Goal: Task Accomplishment & Management: Use online tool/utility

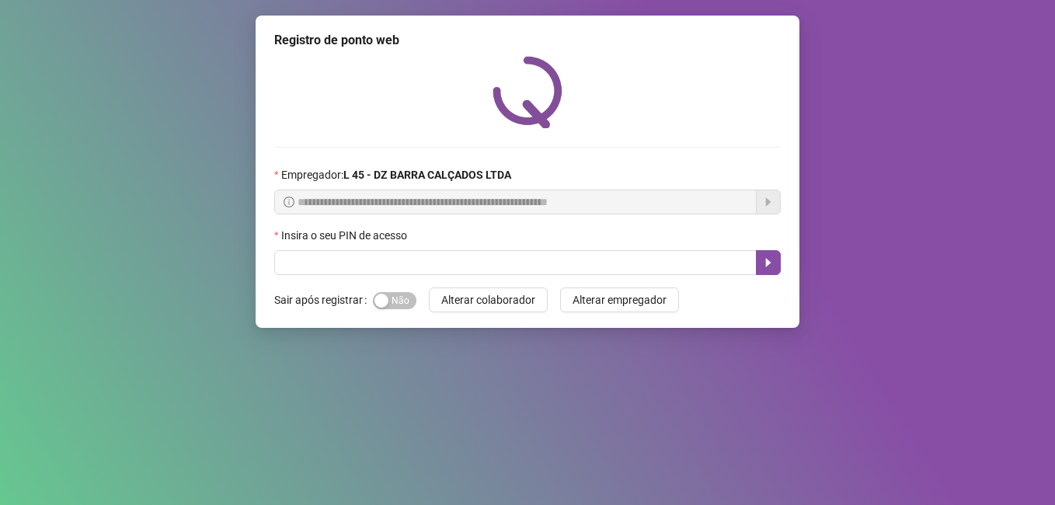
drag, startPoint x: 778, startPoint y: 460, endPoint x: 723, endPoint y: 394, distance: 85.5
click at [772, 448] on div "**********" at bounding box center [527, 252] width 1055 height 505
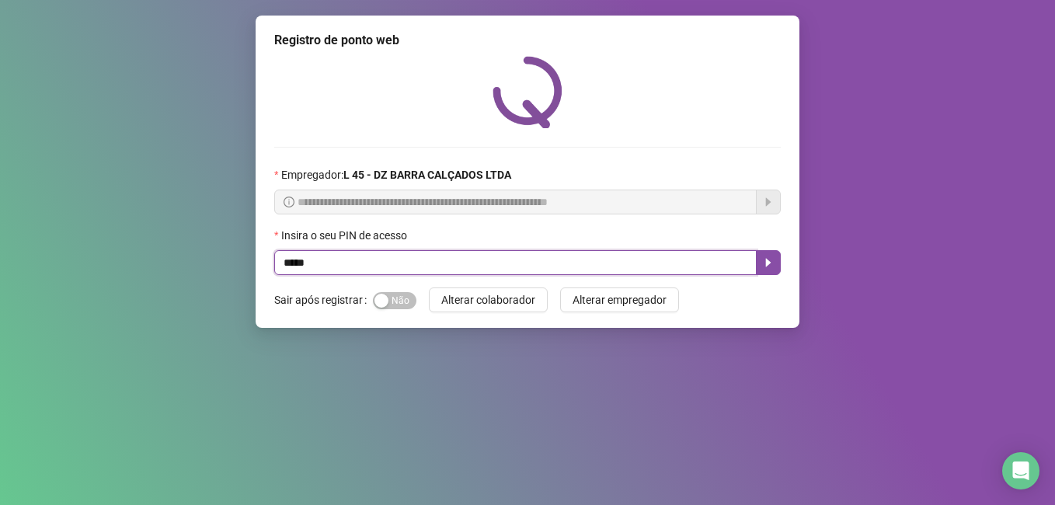
click at [388, 271] on input "text" at bounding box center [515, 262] width 482 height 25
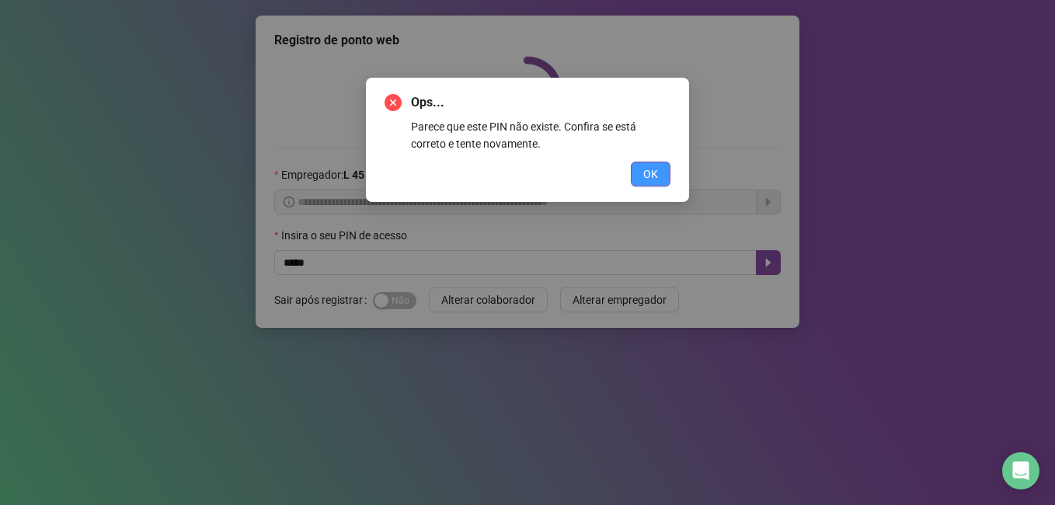
click at [640, 176] on button "OK" at bounding box center [651, 174] width 40 height 25
drag, startPoint x: 680, startPoint y: 176, endPoint x: 653, endPoint y: 181, distance: 27.6
click at [672, 181] on div "Ops... Parece que este PIN não existe. Confira se está correto e tente novament…" at bounding box center [527, 140] width 323 height 124
click at [652, 182] on span "OK" at bounding box center [650, 173] width 15 height 17
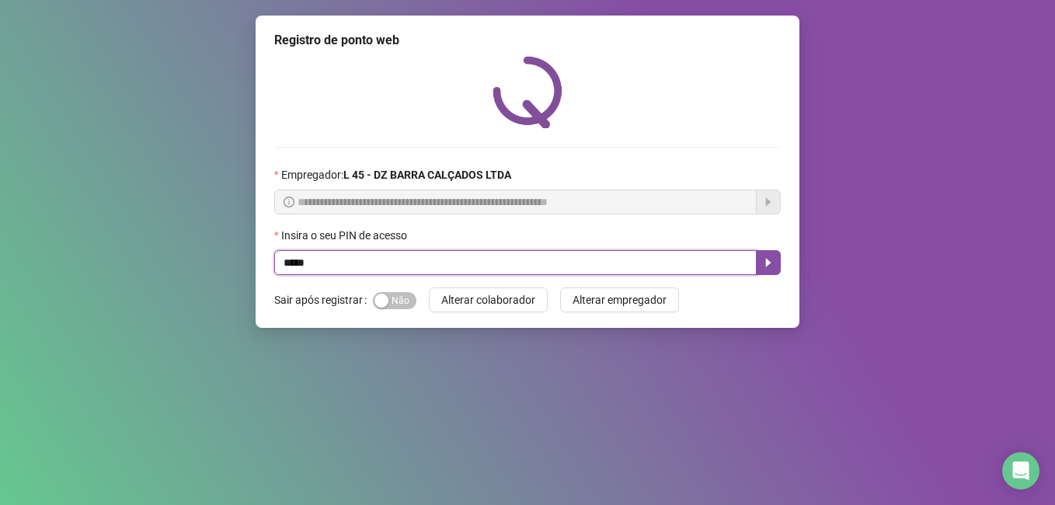
click at [550, 270] on input "text" at bounding box center [515, 262] width 482 height 25
click at [554, 260] on input "text" at bounding box center [515, 262] width 482 height 25
click at [559, 268] on input "text" at bounding box center [515, 262] width 482 height 25
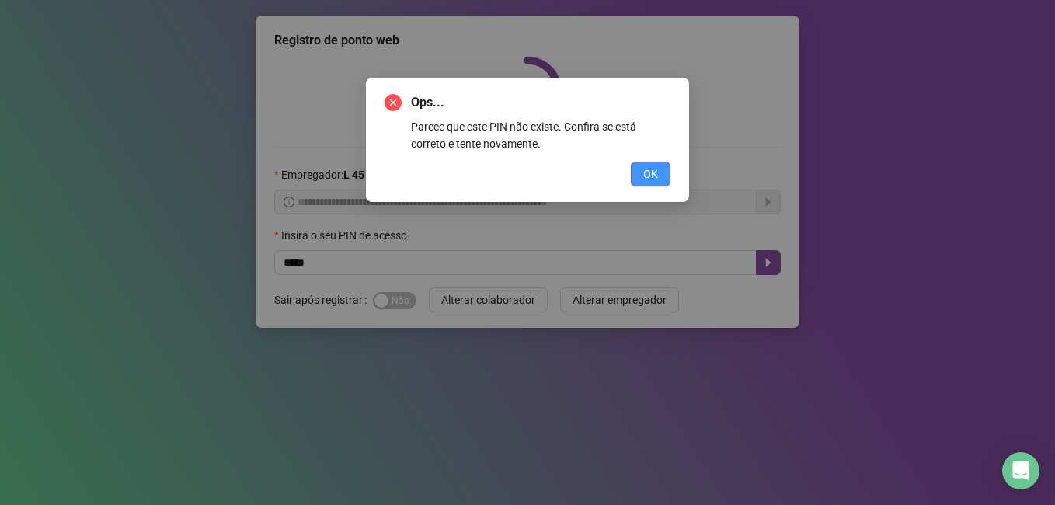
click at [632, 167] on button "OK" at bounding box center [651, 174] width 40 height 25
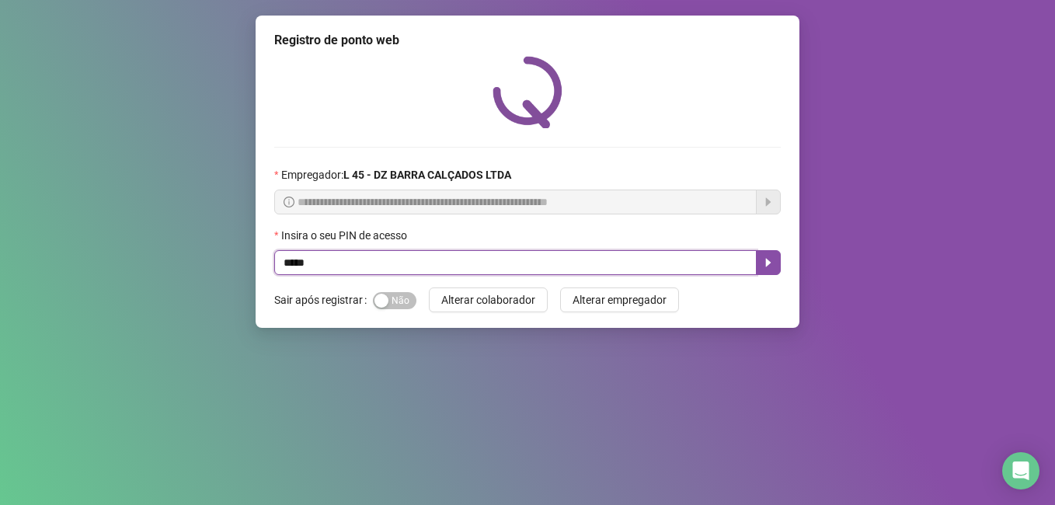
click at [478, 268] on input "text" at bounding box center [515, 262] width 482 height 25
click at [760, 259] on button "button" at bounding box center [768, 262] width 25 height 25
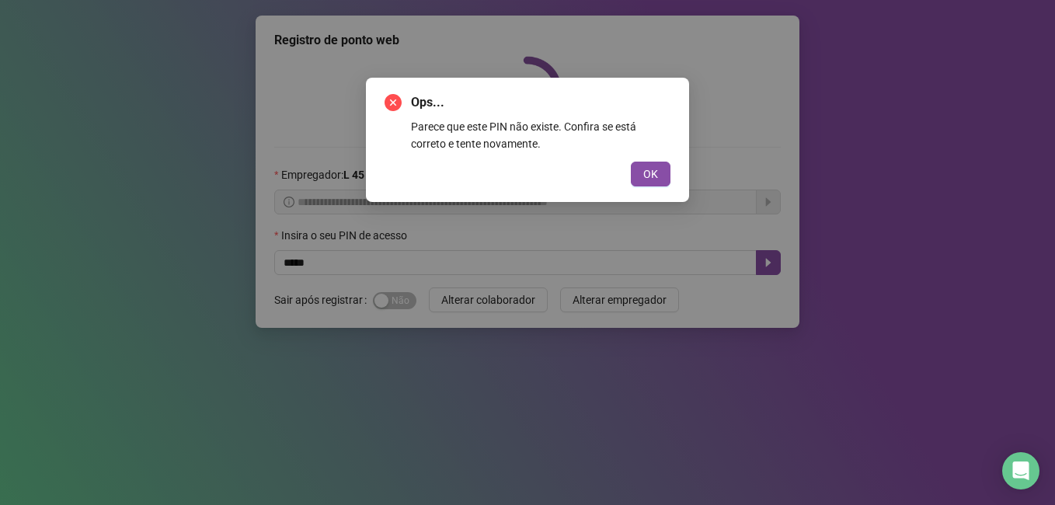
drag, startPoint x: 653, startPoint y: 173, endPoint x: 454, endPoint y: 237, distance: 208.8
click at [641, 179] on button "OK" at bounding box center [651, 174] width 40 height 25
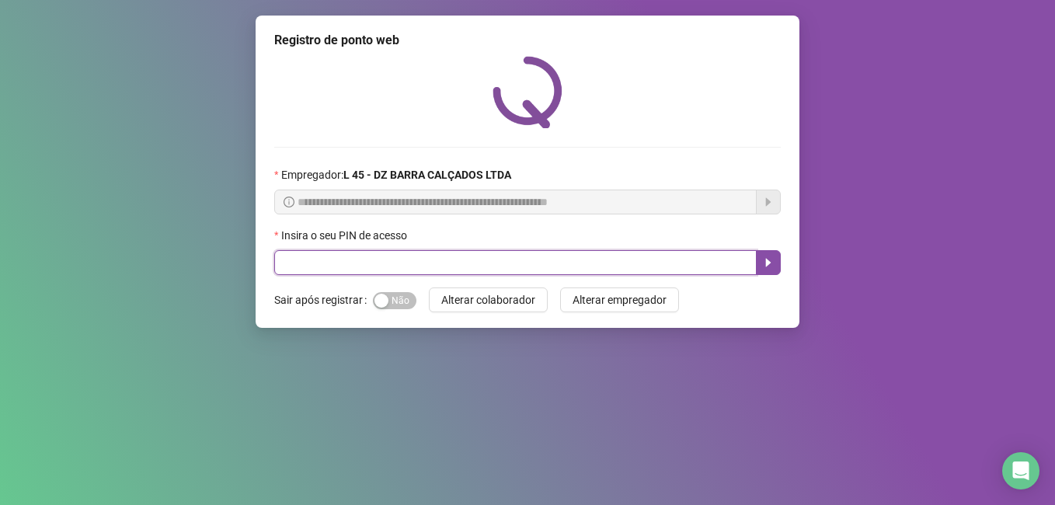
click at [322, 257] on input "text" at bounding box center [515, 262] width 482 height 25
type input "*****"
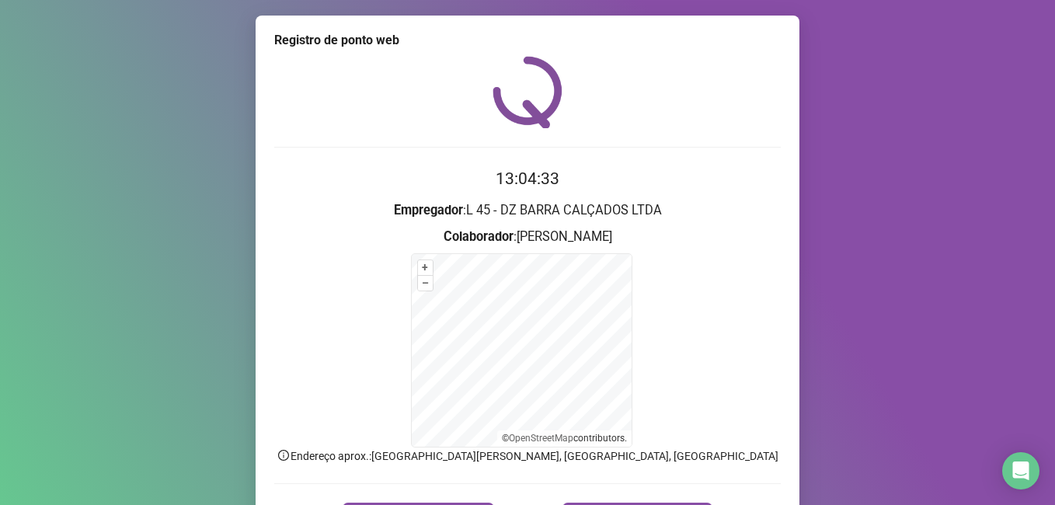
scroll to position [97, 0]
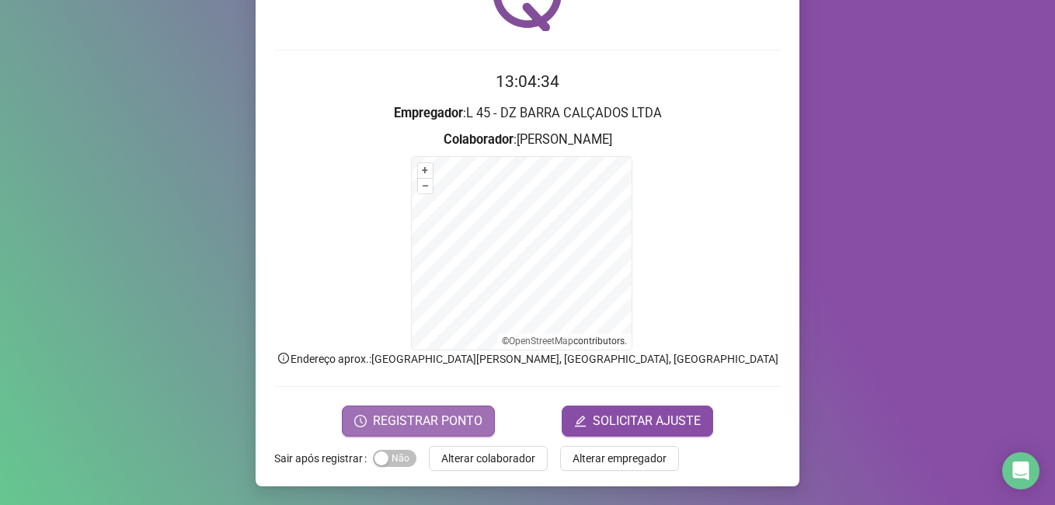
click at [419, 419] on span "REGISTRAR PONTO" at bounding box center [428, 421] width 110 height 19
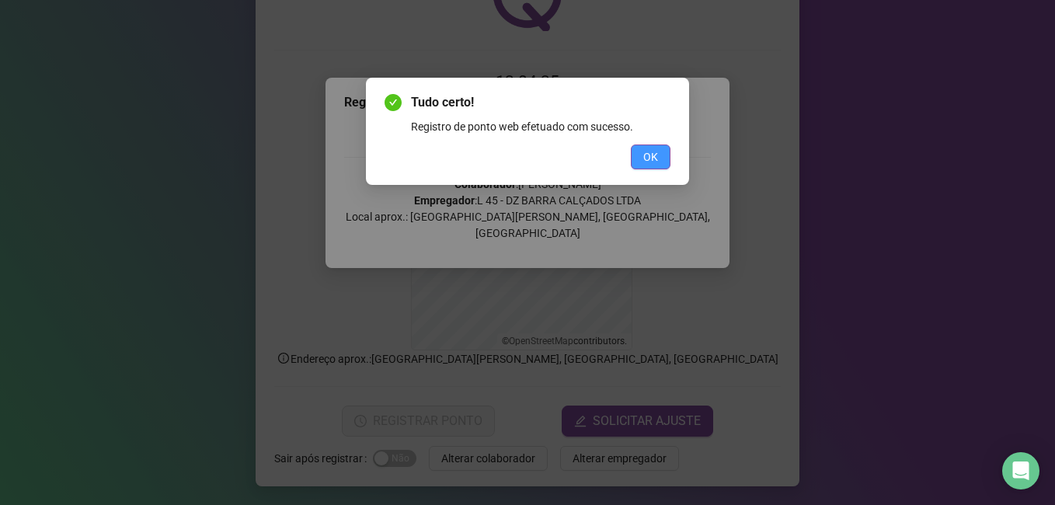
click at [660, 148] on button "OK" at bounding box center [651, 156] width 40 height 25
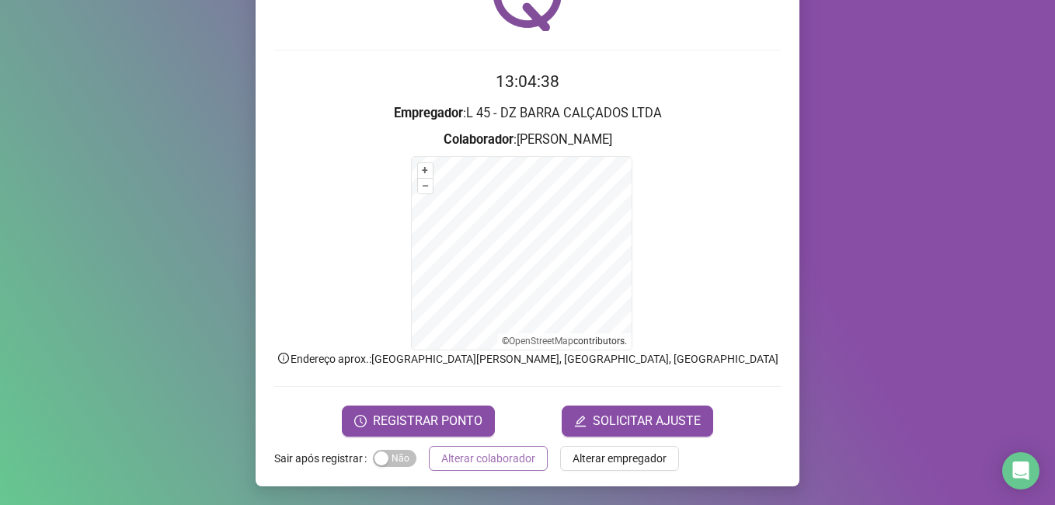
click at [489, 461] on span "Alterar colaborador" at bounding box center [488, 458] width 94 height 17
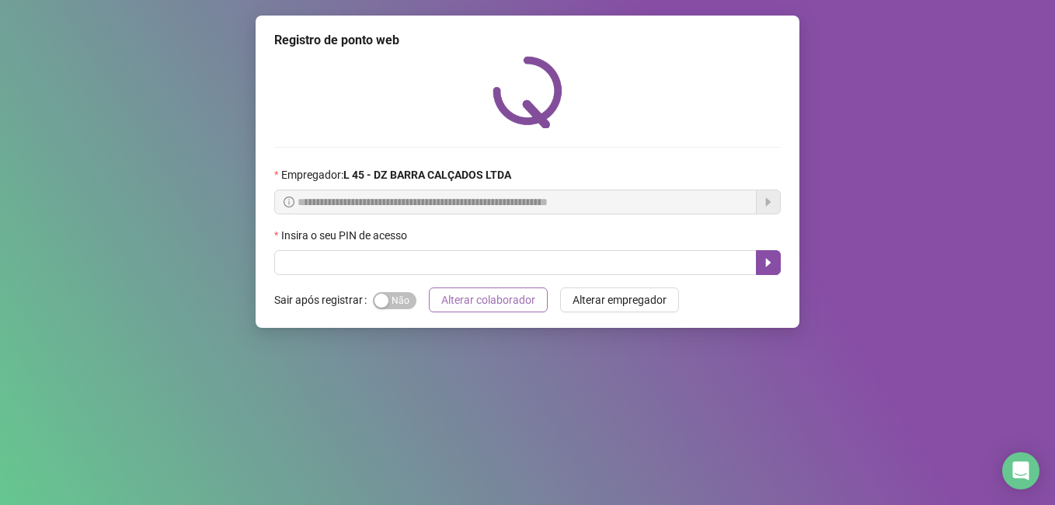
scroll to position [0, 0]
click at [486, 296] on span "Alterar colaborador" at bounding box center [488, 299] width 94 height 17
click at [406, 250] on input "text" at bounding box center [515, 262] width 482 height 25
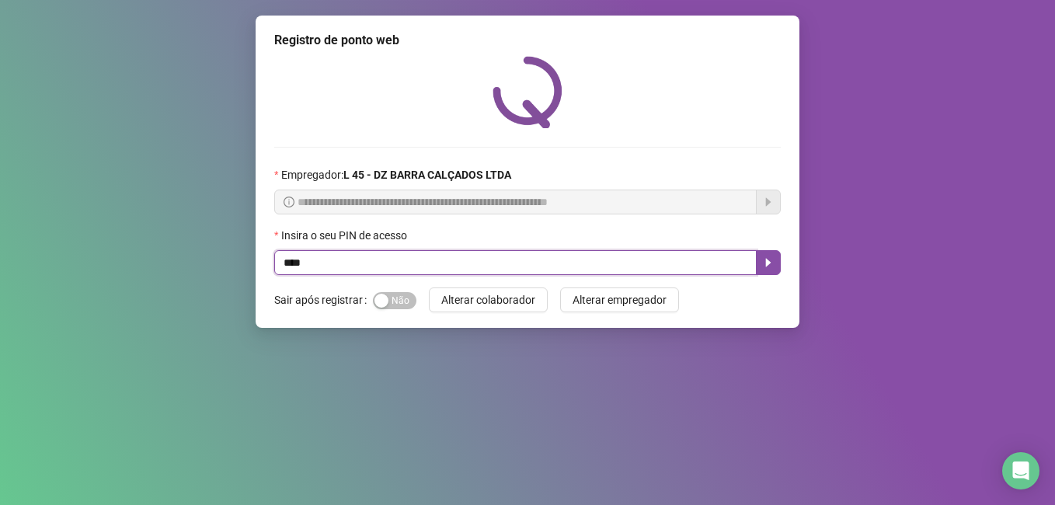
type input "*****"
click at [762, 266] on icon "caret-right" at bounding box center [768, 262] width 12 height 12
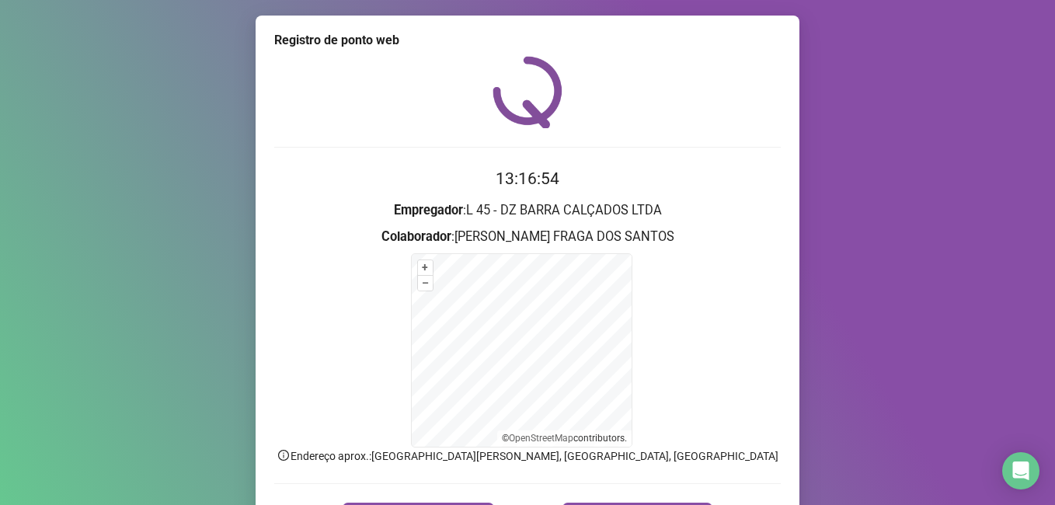
scroll to position [78, 0]
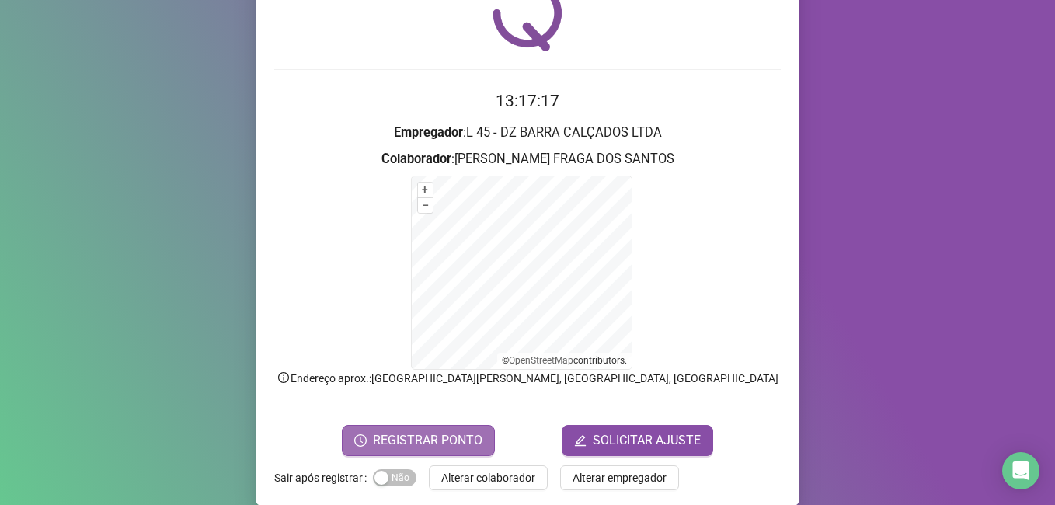
click at [426, 446] on span "REGISTRAR PONTO" at bounding box center [428, 440] width 110 height 19
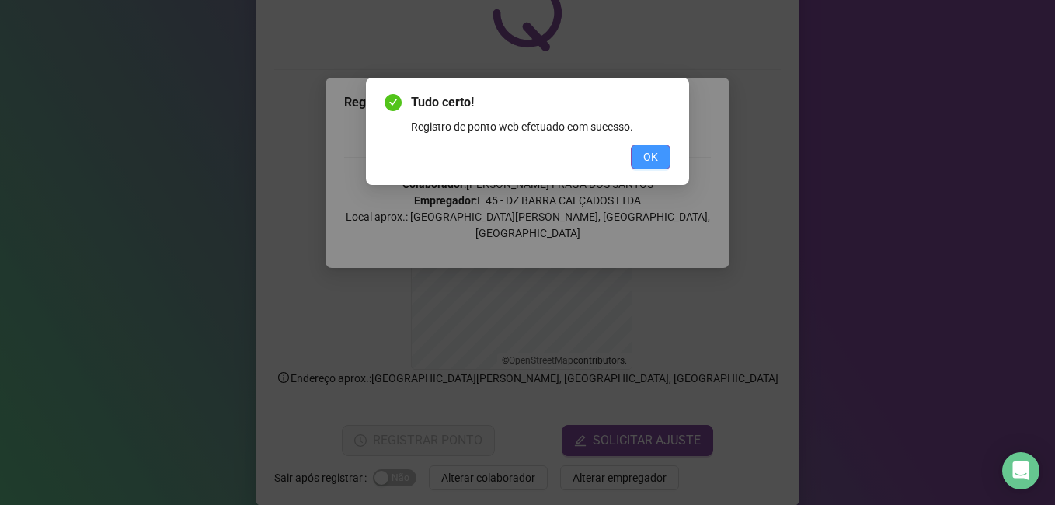
click at [659, 161] on button "OK" at bounding box center [651, 156] width 40 height 25
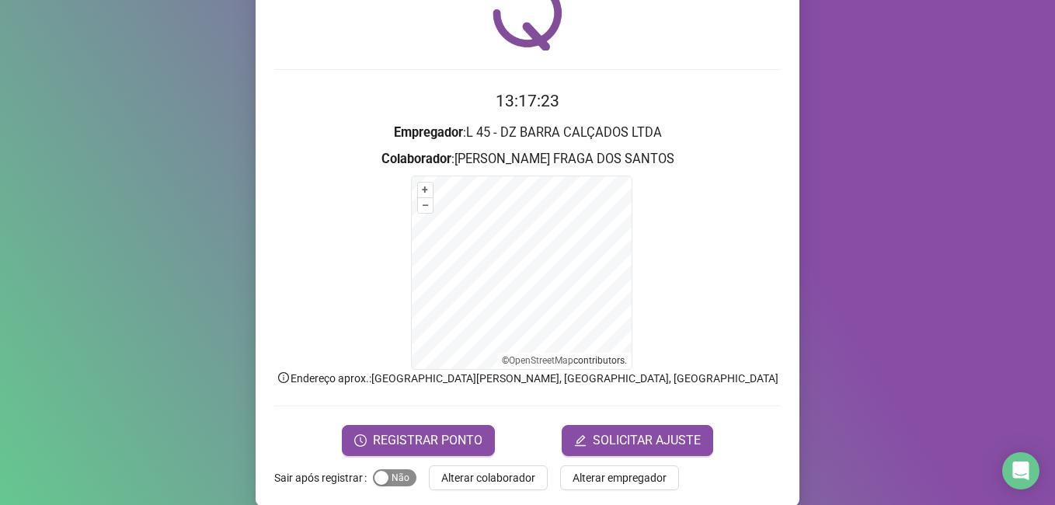
click at [377, 477] on div "button" at bounding box center [381, 478] width 14 height 14
click at [467, 479] on span "Alterar colaborador" at bounding box center [488, 477] width 94 height 17
